Goal: Task Accomplishment & Management: Manage account settings

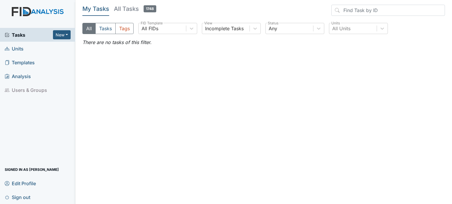
click at [20, 47] on span "Units" at bounding box center [14, 48] width 19 height 9
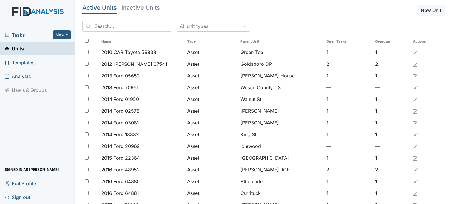
click at [21, 197] on span "Sign out" at bounding box center [18, 197] width 26 height 9
